Goal: Information Seeking & Learning: Compare options

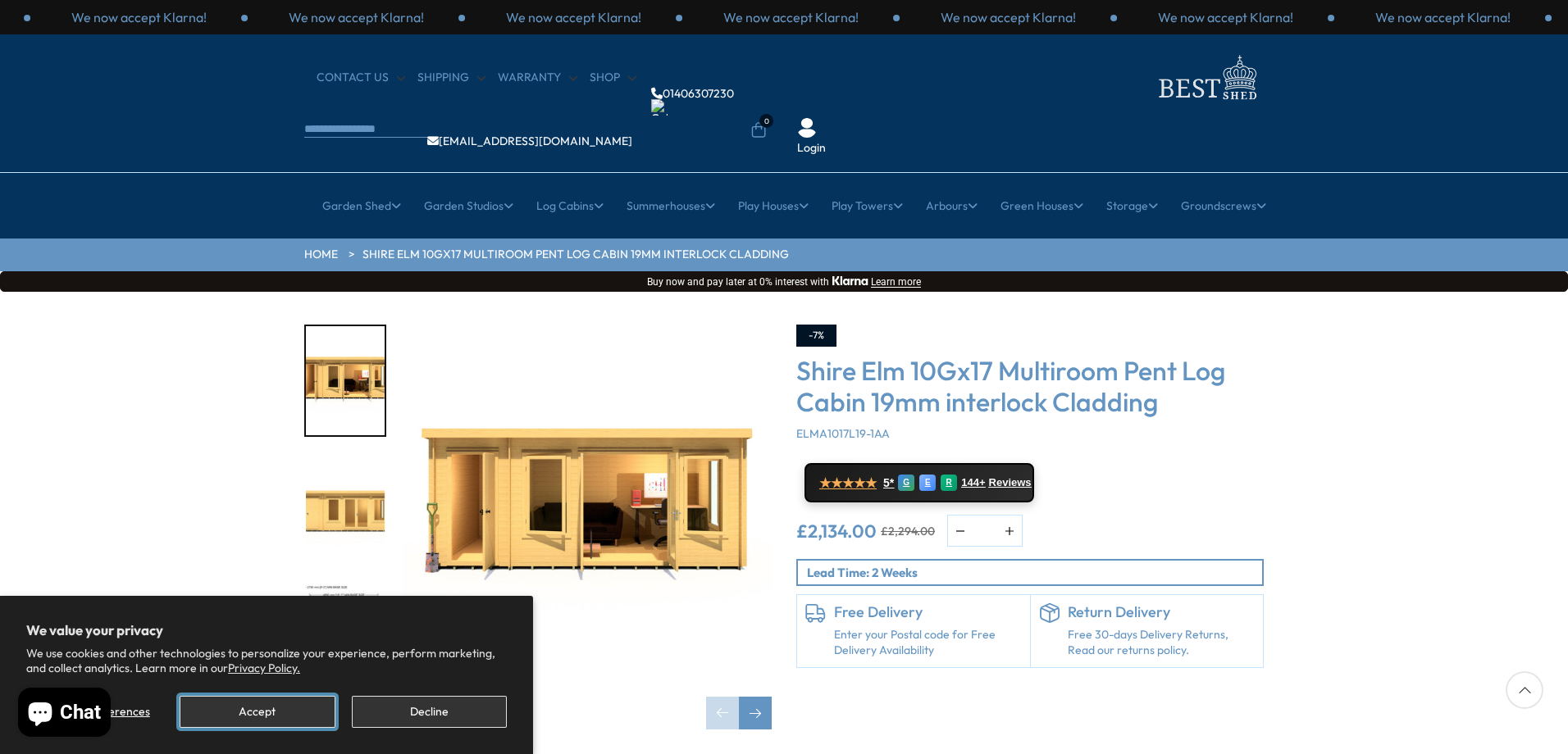
click at [277, 711] on button "Accept" at bounding box center [257, 711] width 155 height 32
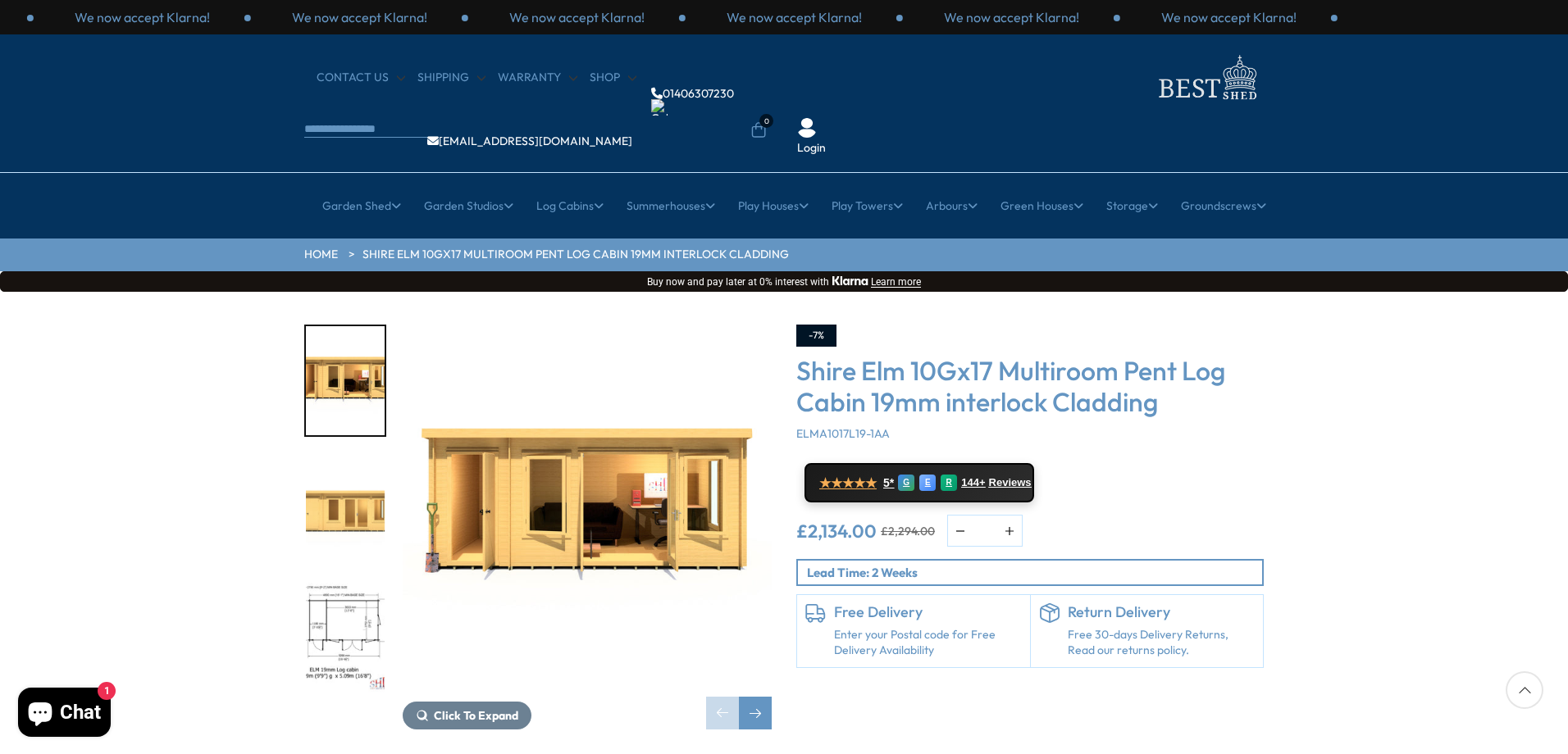
click at [357, 457] on img "2 / 10" at bounding box center [345, 509] width 79 height 109
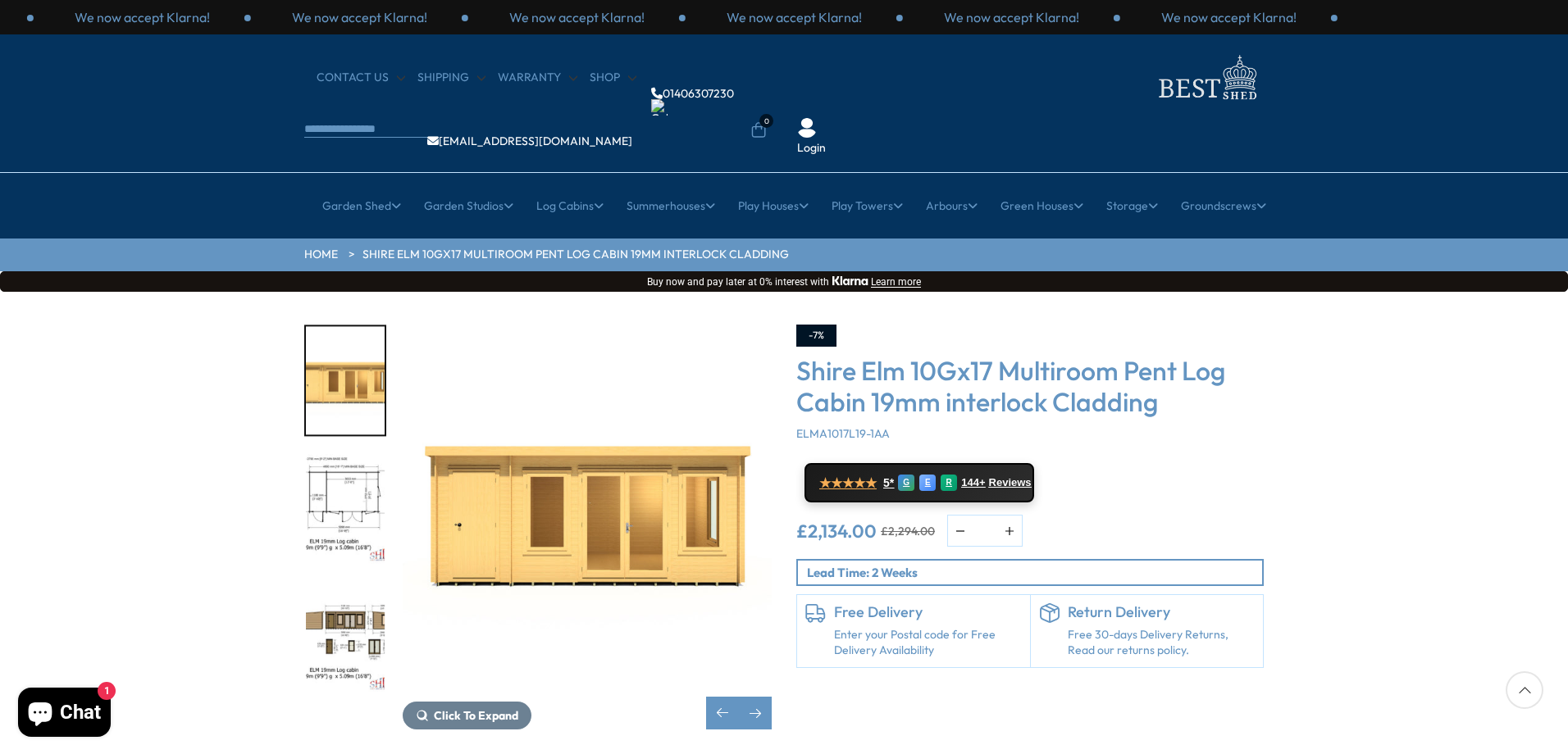
click at [343, 583] on img "4 / 10" at bounding box center [345, 637] width 79 height 109
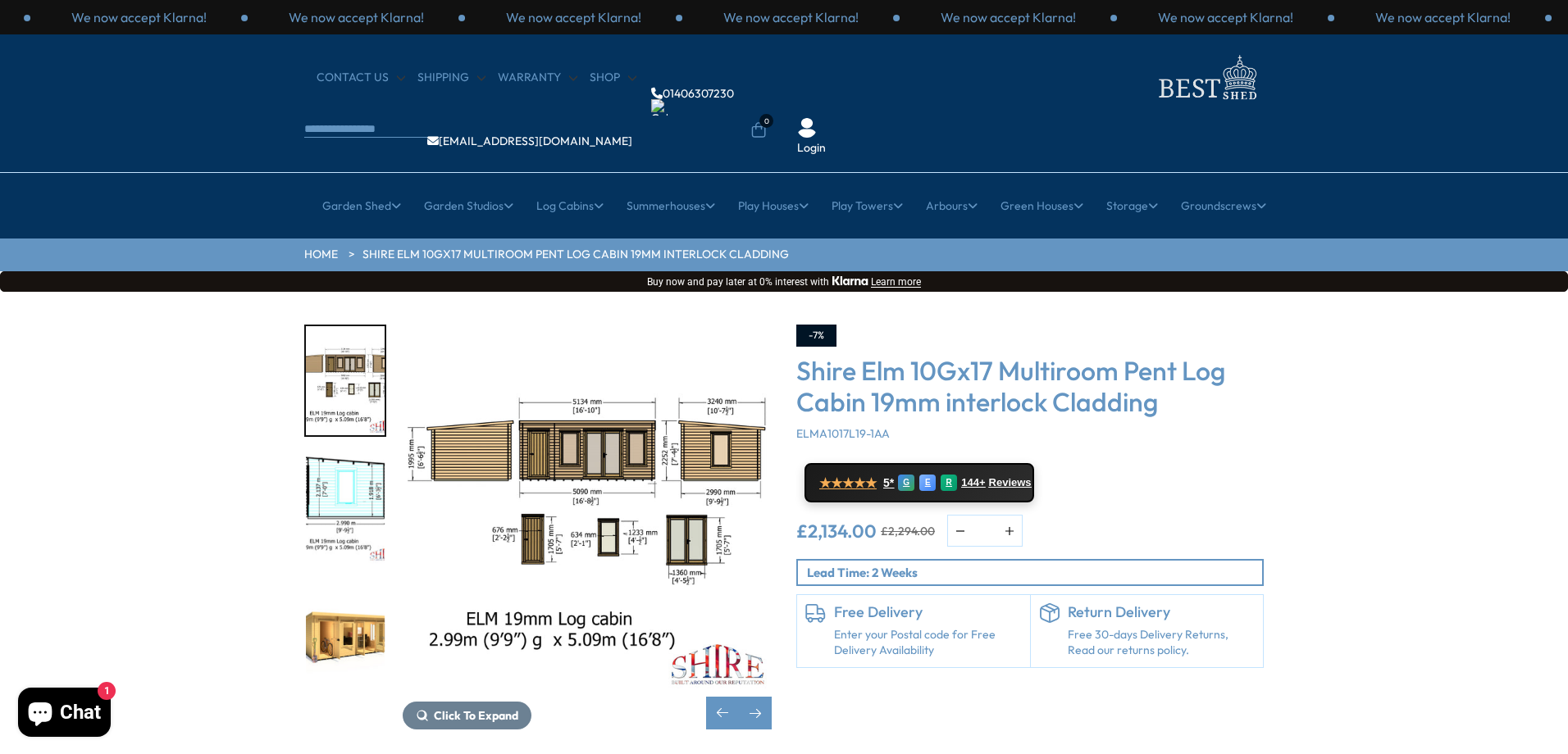
click at [609, 385] on img "4 / 10" at bounding box center [587, 509] width 369 height 369
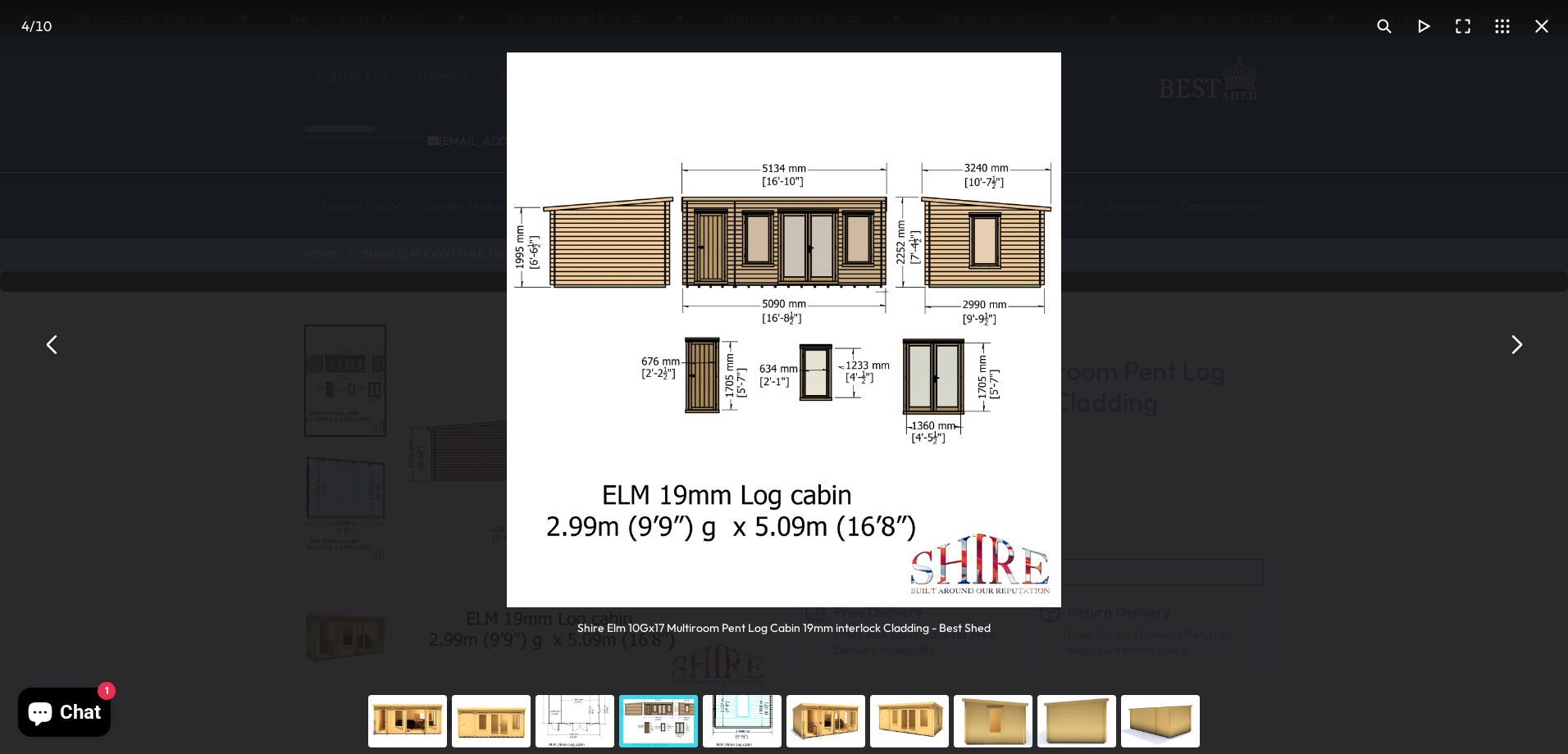
click at [588, 737] on div "You can close this modal content with the ESC key" at bounding box center [575, 721] width 83 height 65
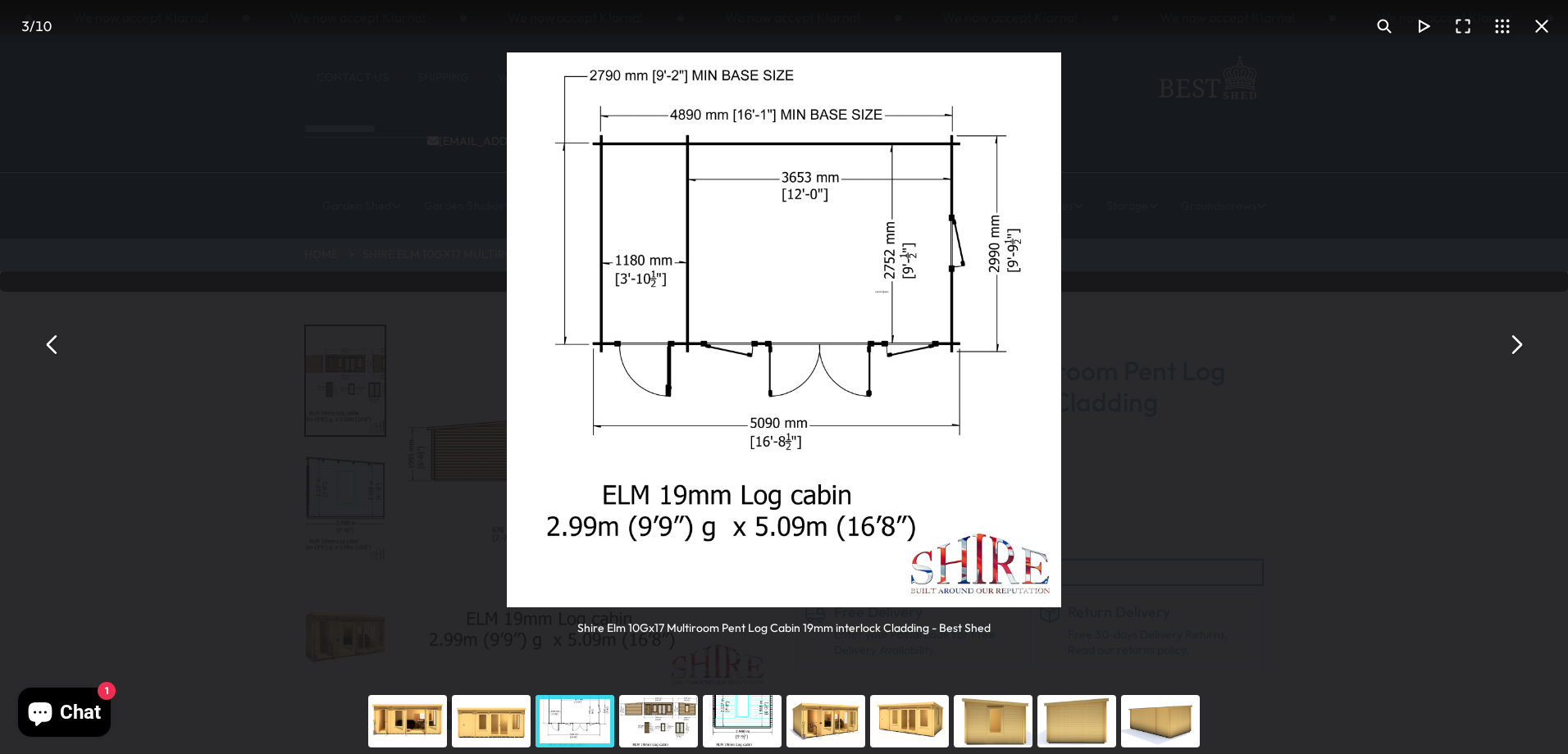
click at [624, 732] on div "You can close this modal content with the ESC key" at bounding box center [658, 721] width 83 height 65
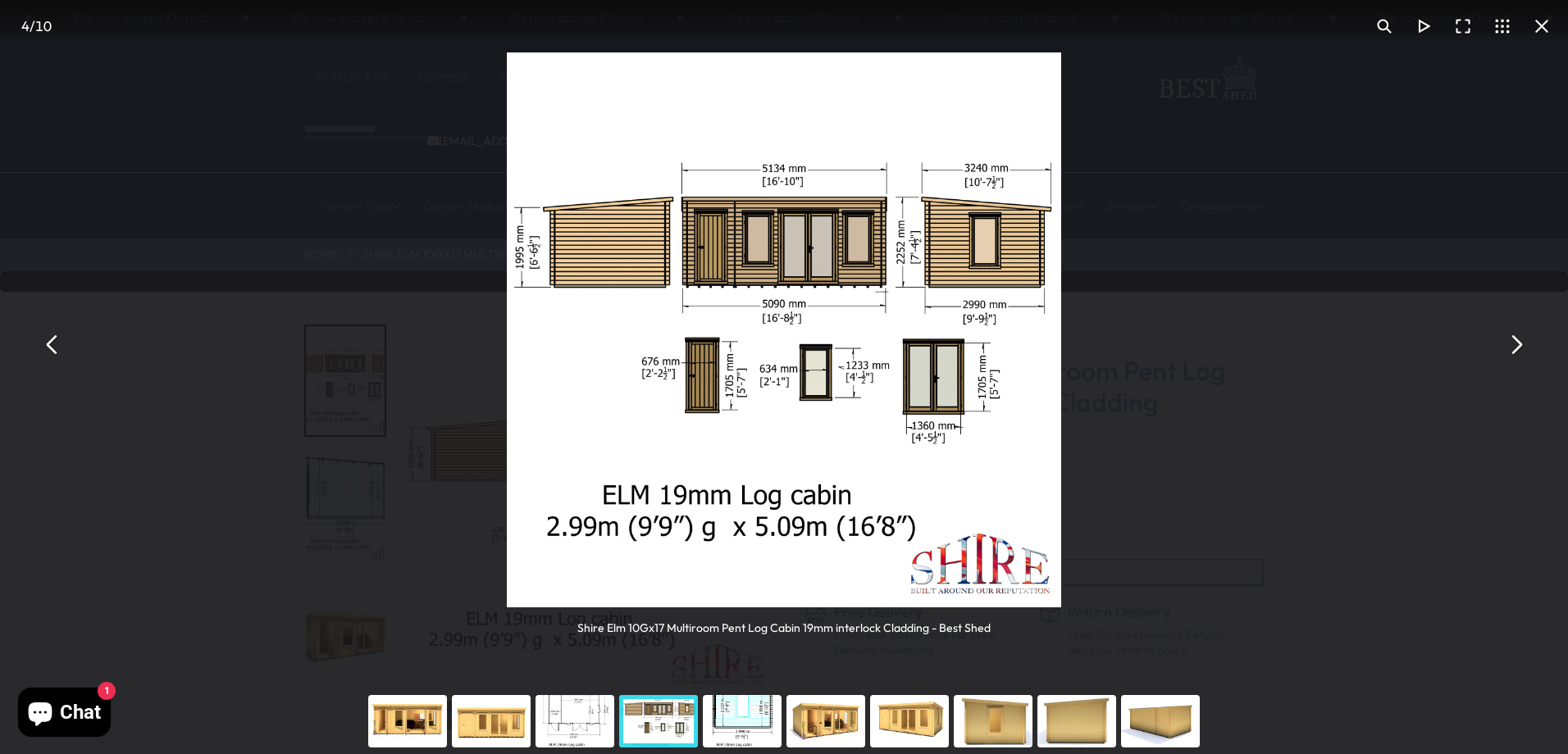
click at [756, 737] on div "You can close this modal content with the ESC key" at bounding box center [742, 721] width 83 height 65
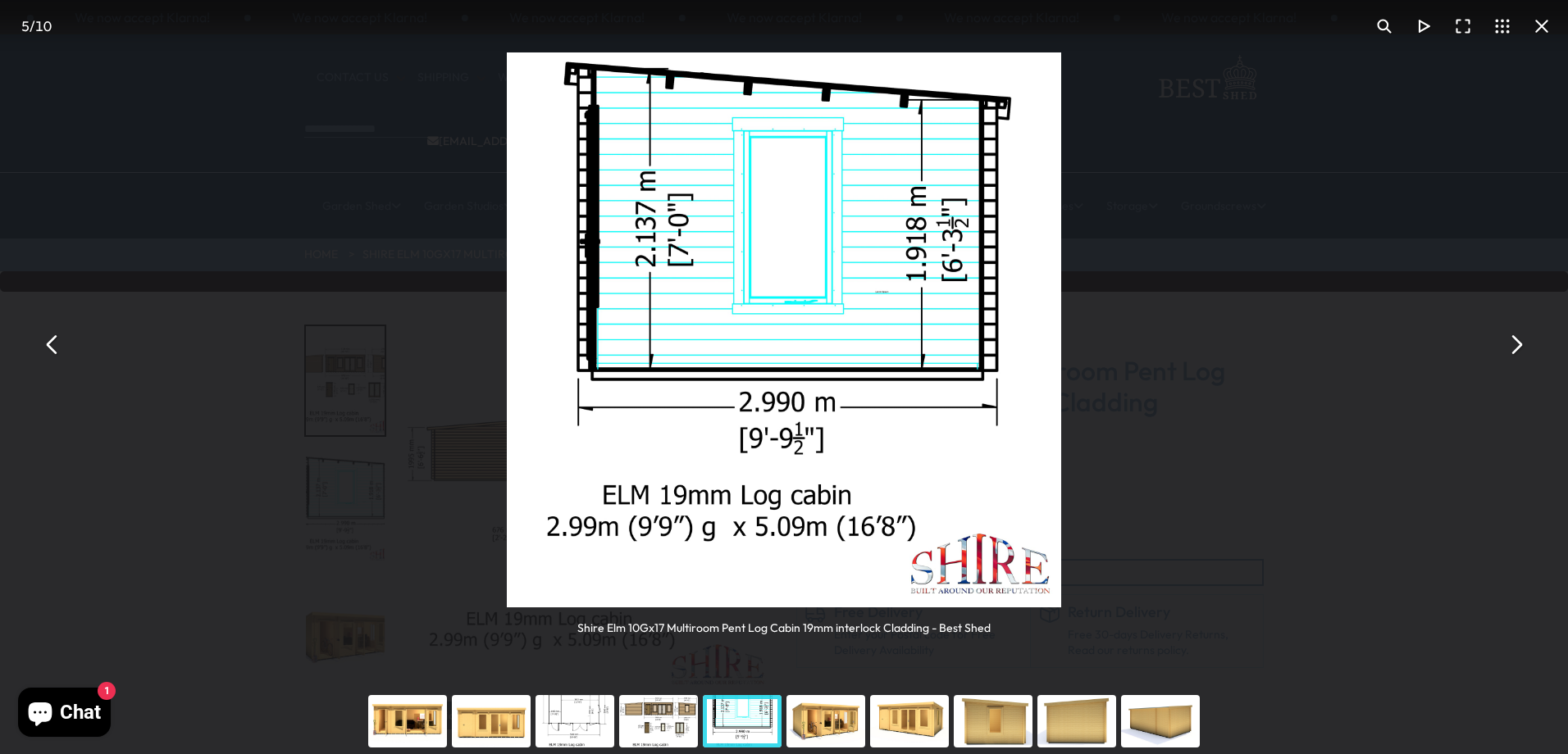
click at [849, 716] on div "You can close this modal content with the ESC key" at bounding box center [826, 721] width 83 height 65
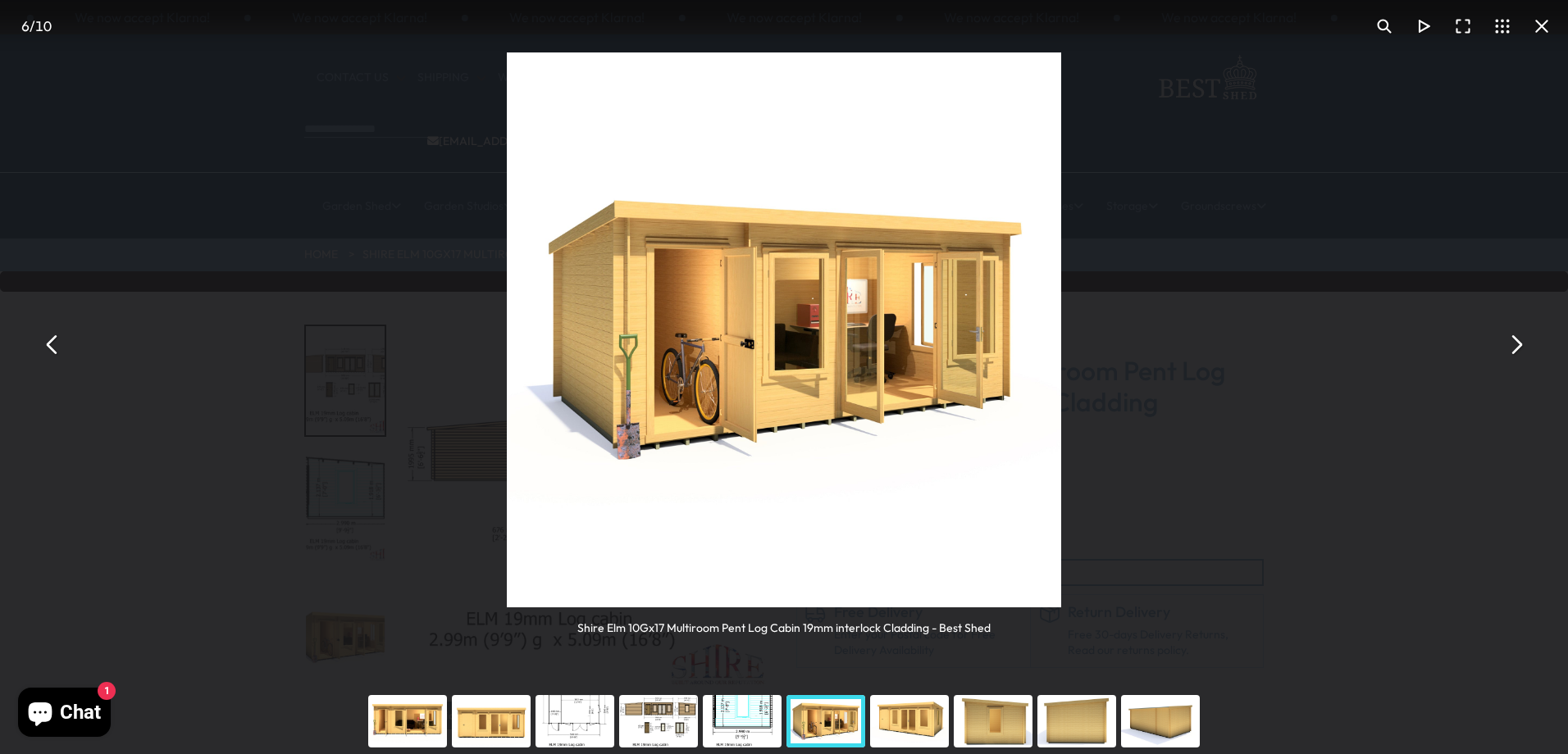
click at [936, 716] on div "You can close this modal content with the ESC key" at bounding box center [909, 721] width 83 height 65
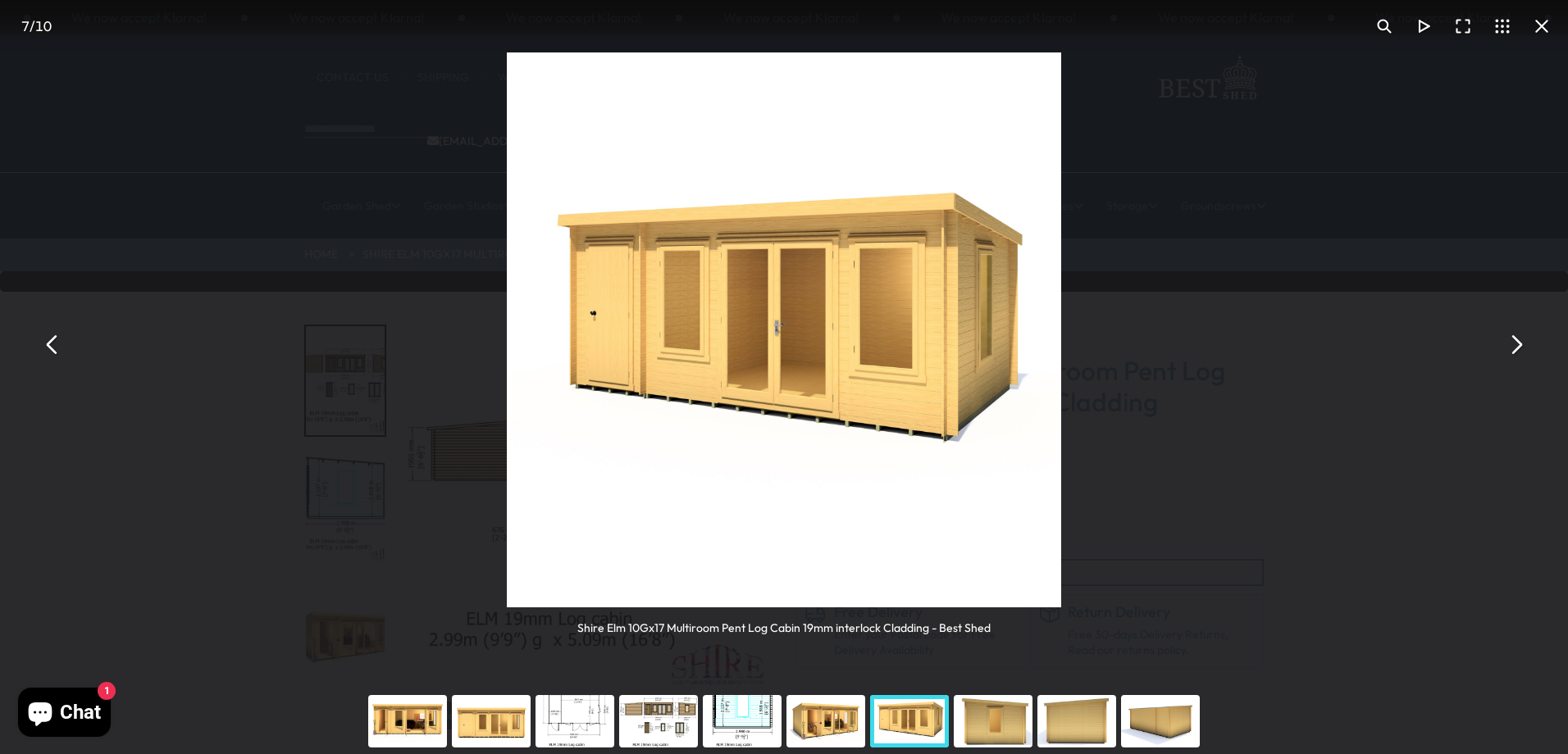
click at [989, 737] on div "You can close this modal content with the ESC key" at bounding box center [993, 721] width 83 height 65
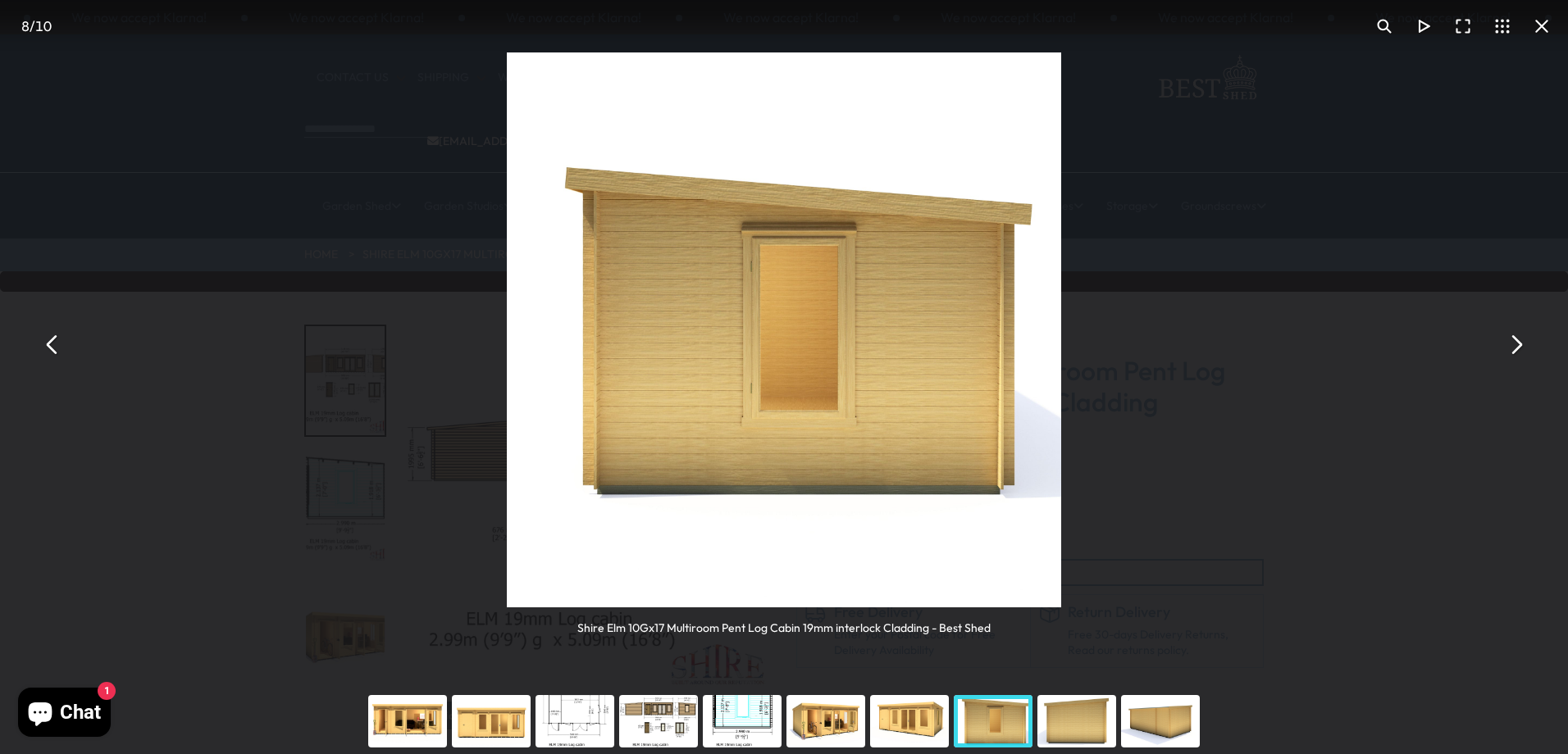
click at [1073, 718] on div "You can close this modal content with the ESC key" at bounding box center [1077, 721] width 83 height 65
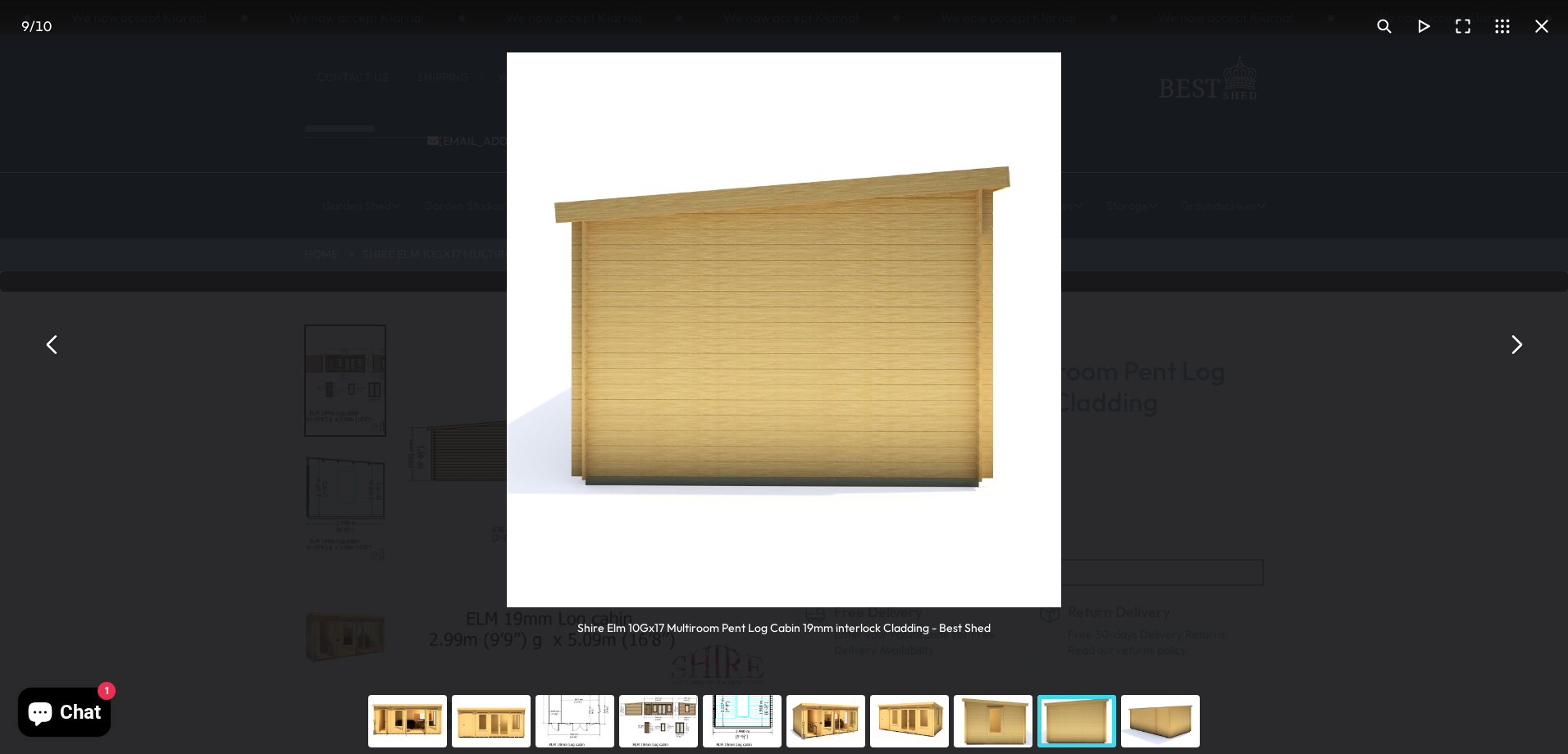
click at [1558, 20] on button "You can close this modal content with the ESC key" at bounding box center [1541, 26] width 39 height 39
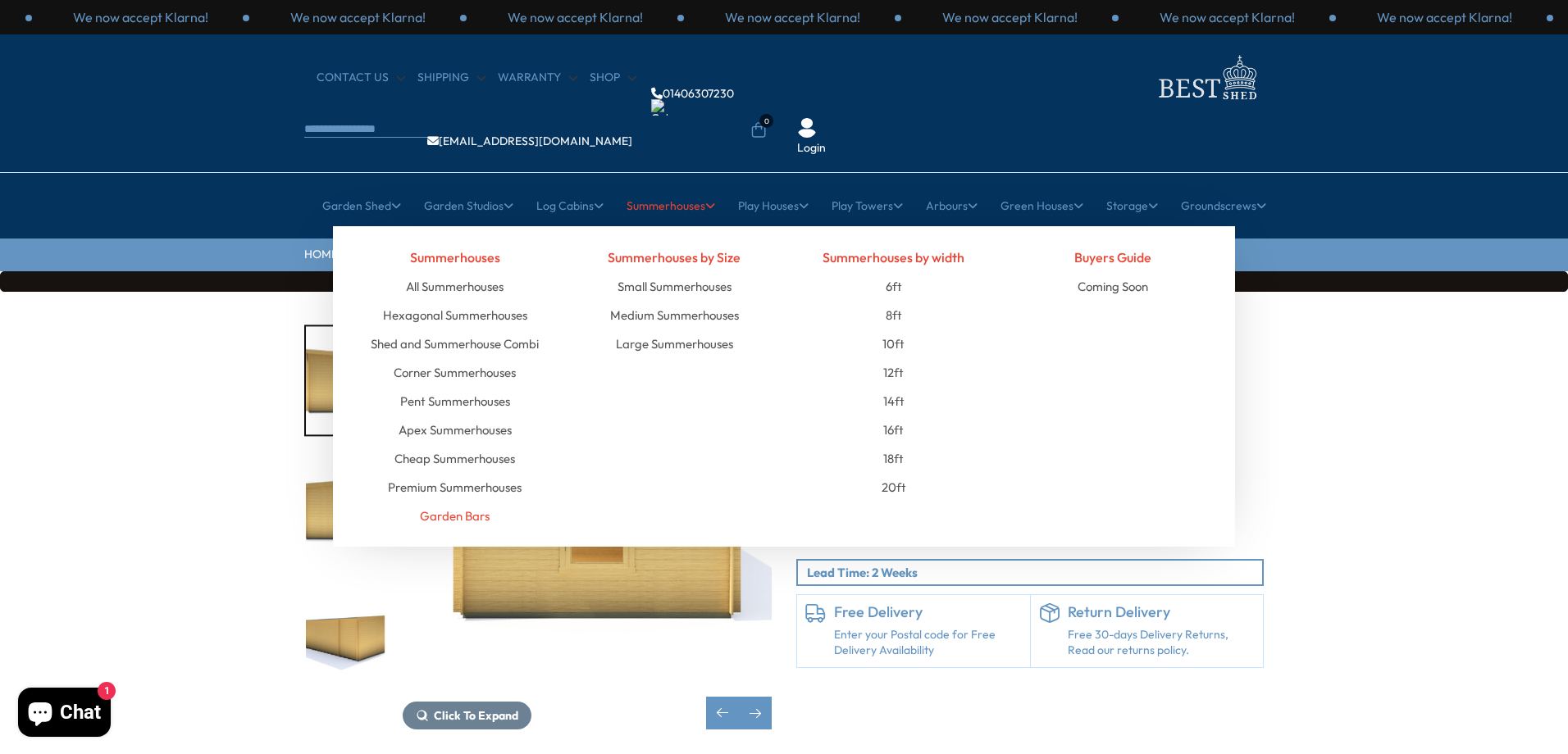
click at [473, 501] on link "Garden Bars" at bounding box center [455, 515] width 70 height 29
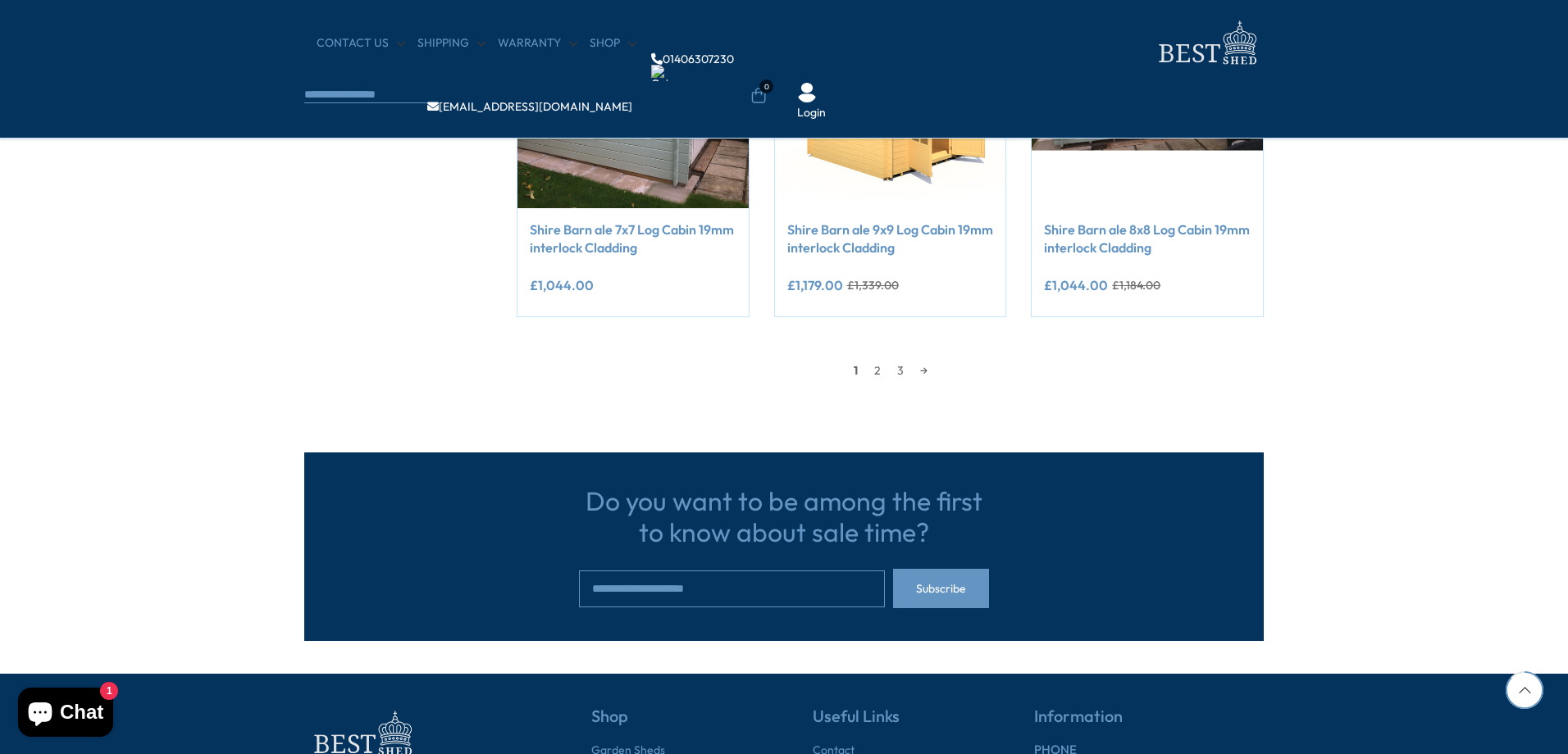
scroll to position [1721, 0]
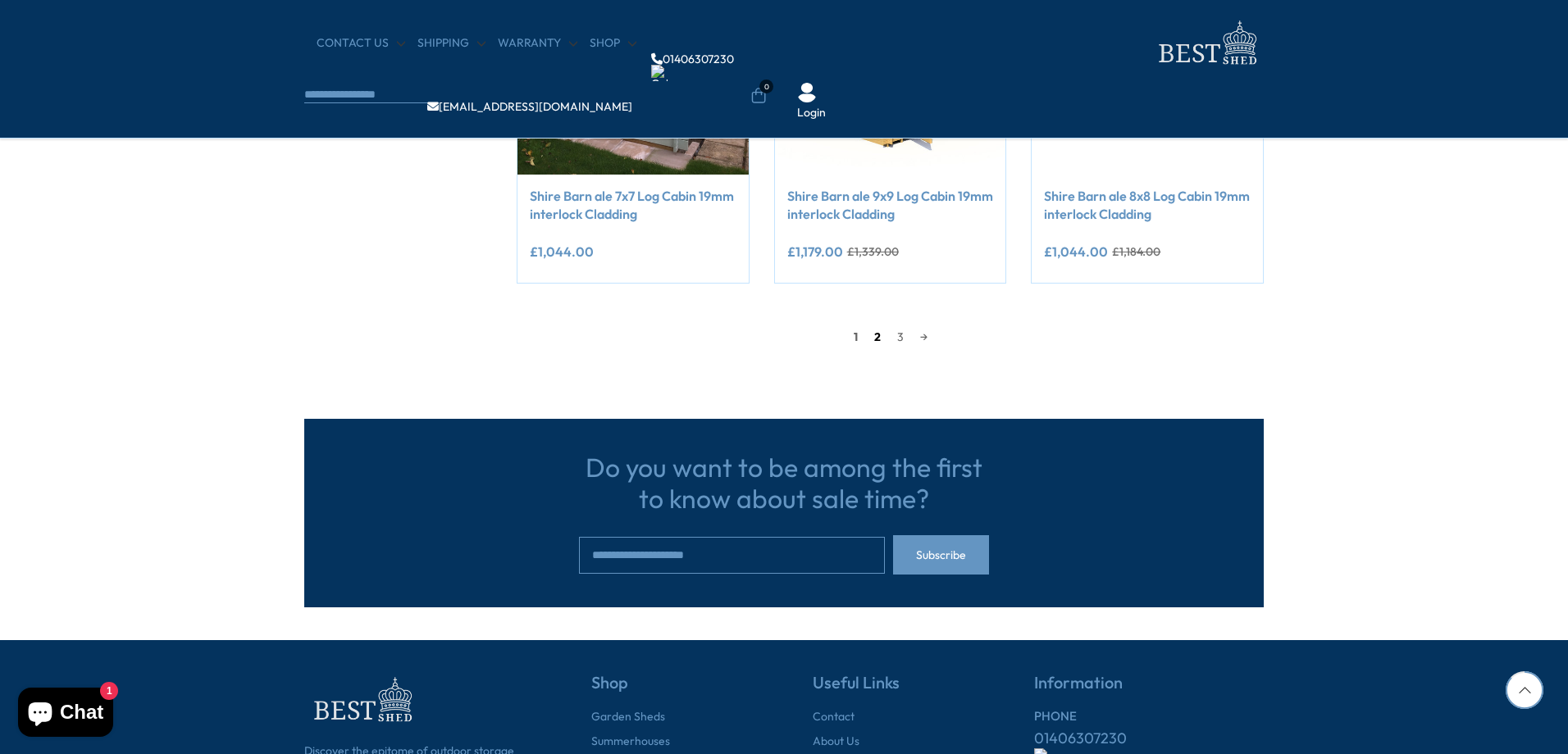
click at [876, 341] on link "2" at bounding box center [877, 337] width 23 height 24
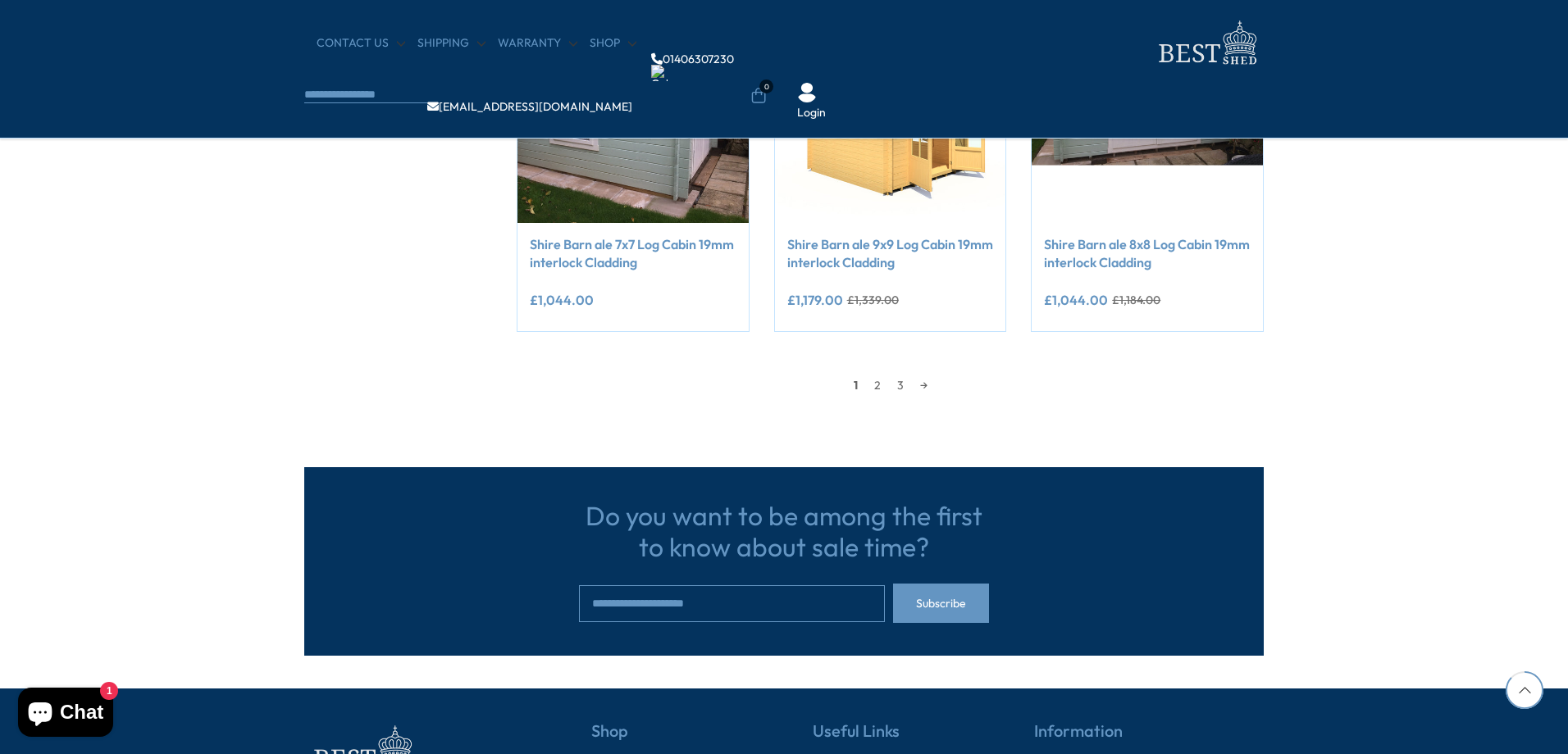
scroll to position [1721, 0]
